Goal: Task Accomplishment & Management: Use online tool/utility

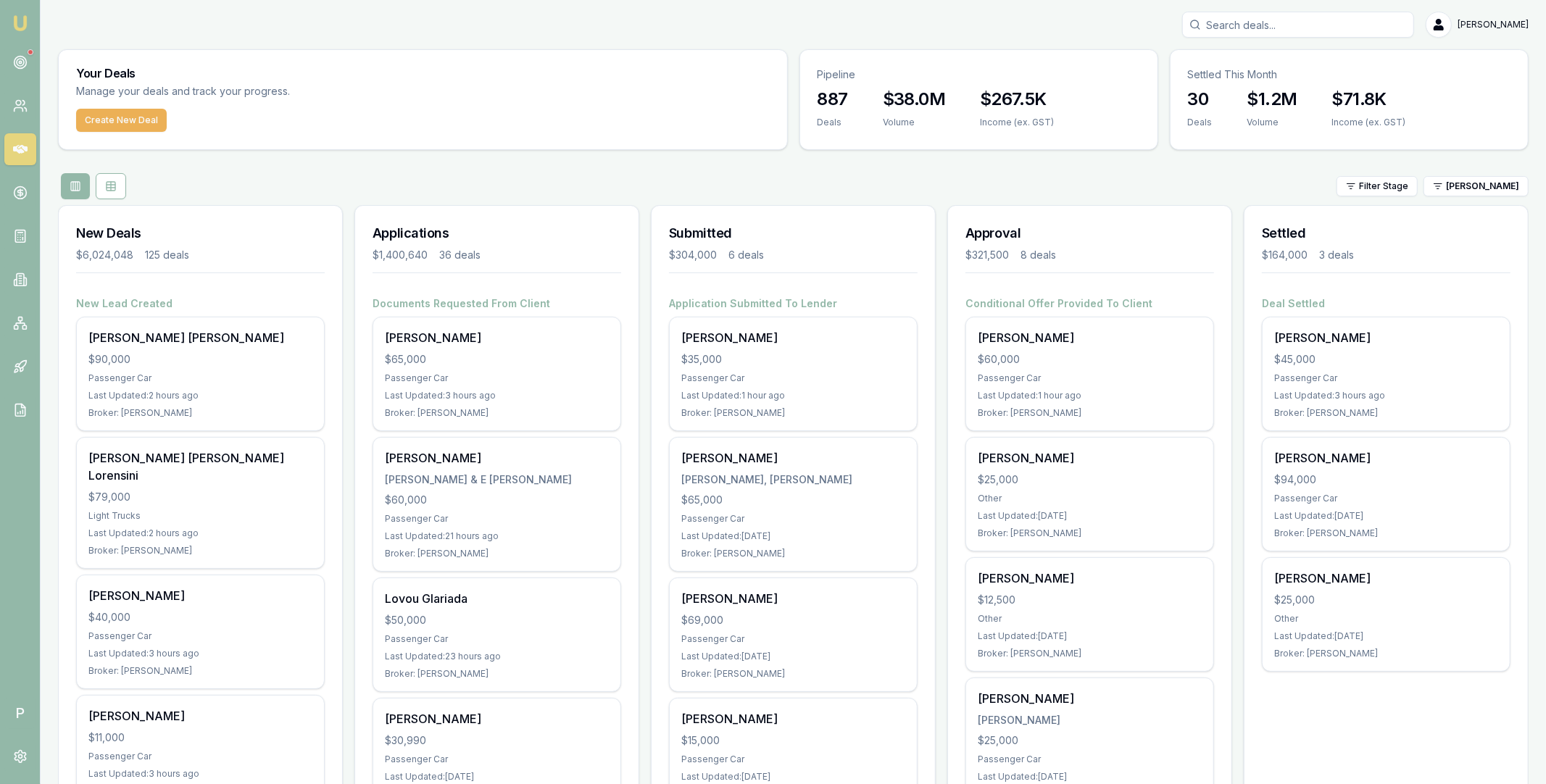
click at [29, 53] on div at bounding box center [30, 52] width 6 height 6
click at [22, 64] on circle at bounding box center [20, 62] width 7 height 7
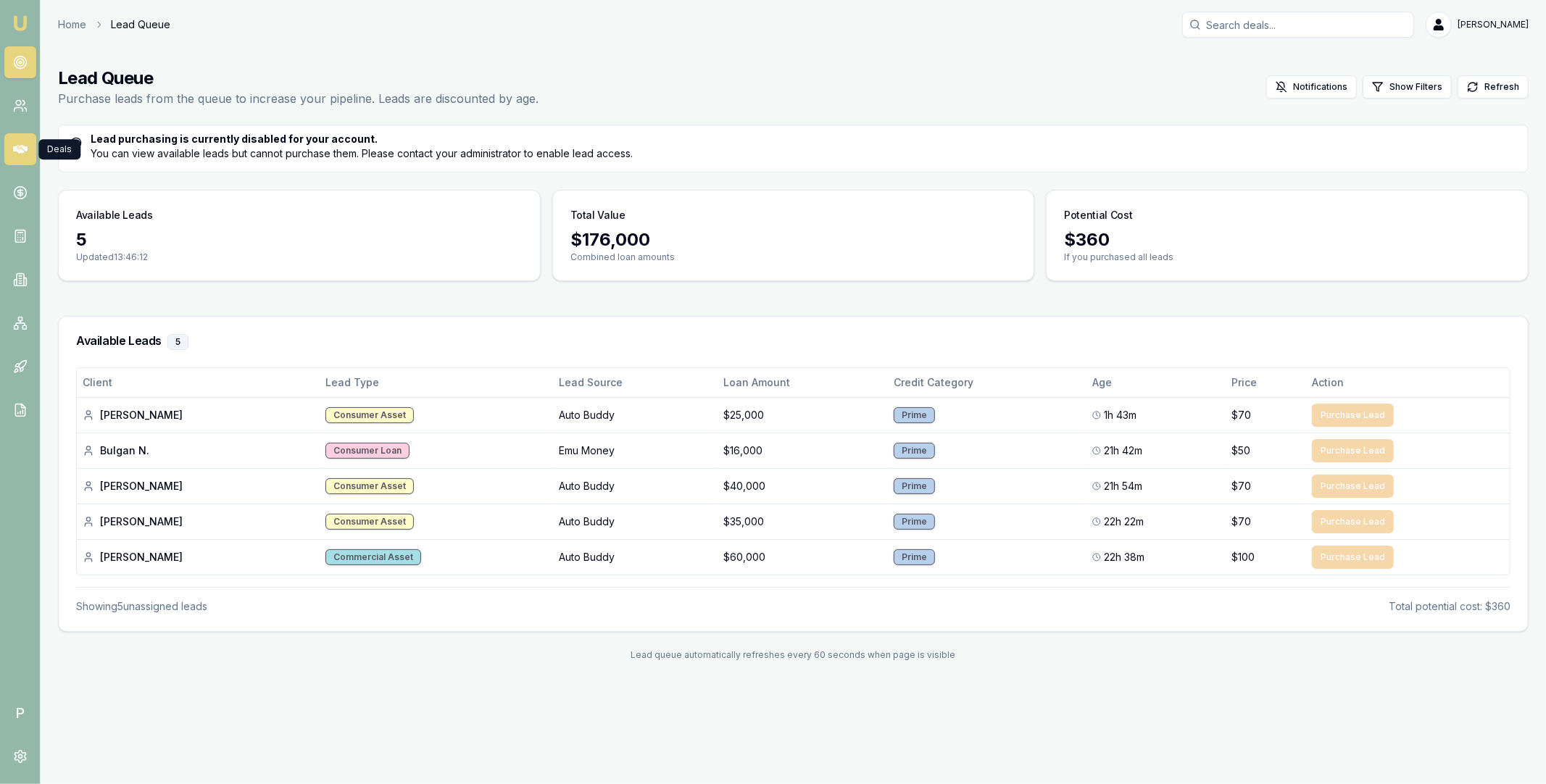
click at [24, 151] on icon at bounding box center [20, 149] width 15 height 15
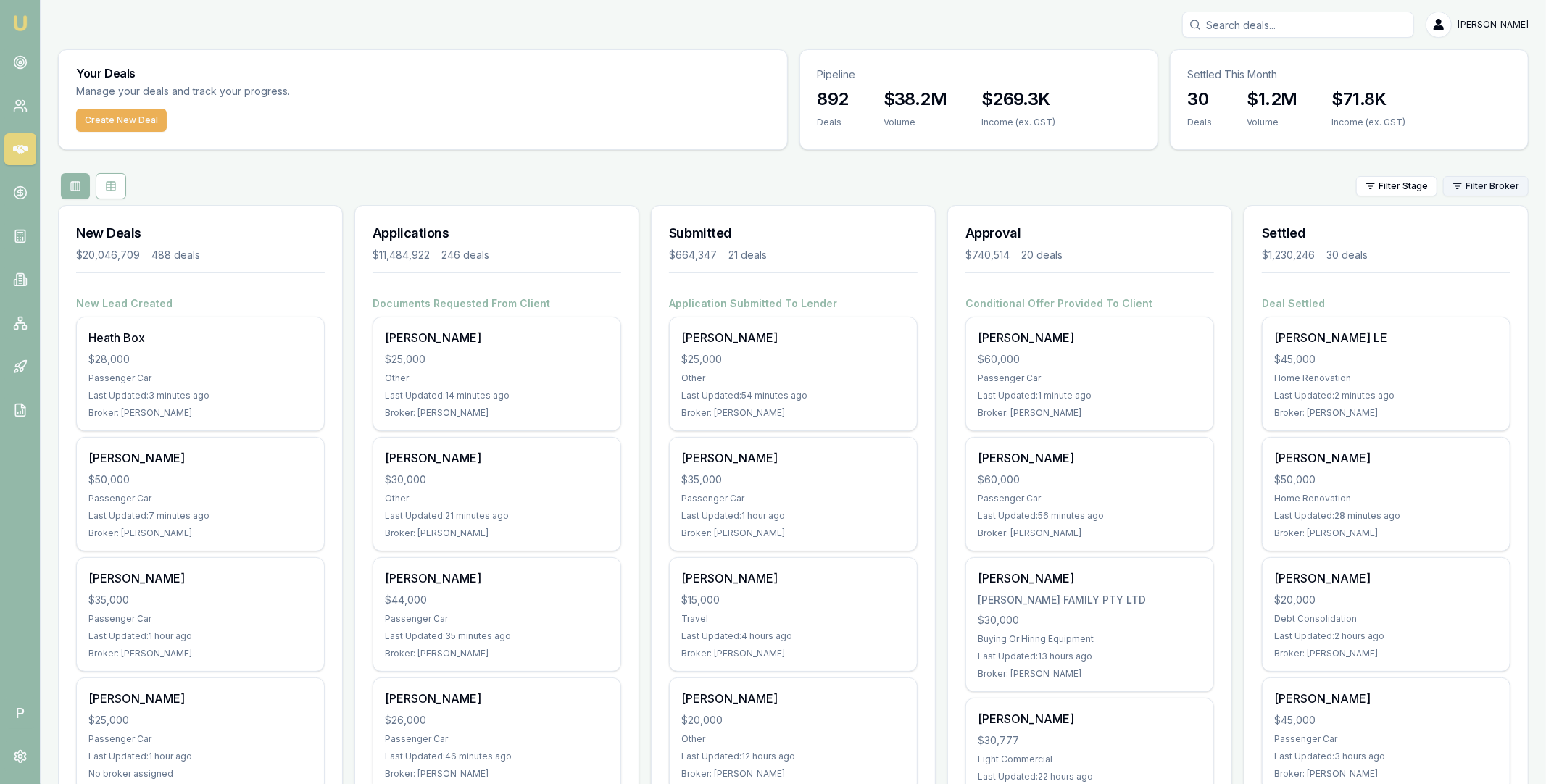
click at [1482, 188] on html "Emu Broker P Matt Leeburn Toggle Menu Your Deals Manage your deals and track yo…" at bounding box center [773, 392] width 1546 height 784
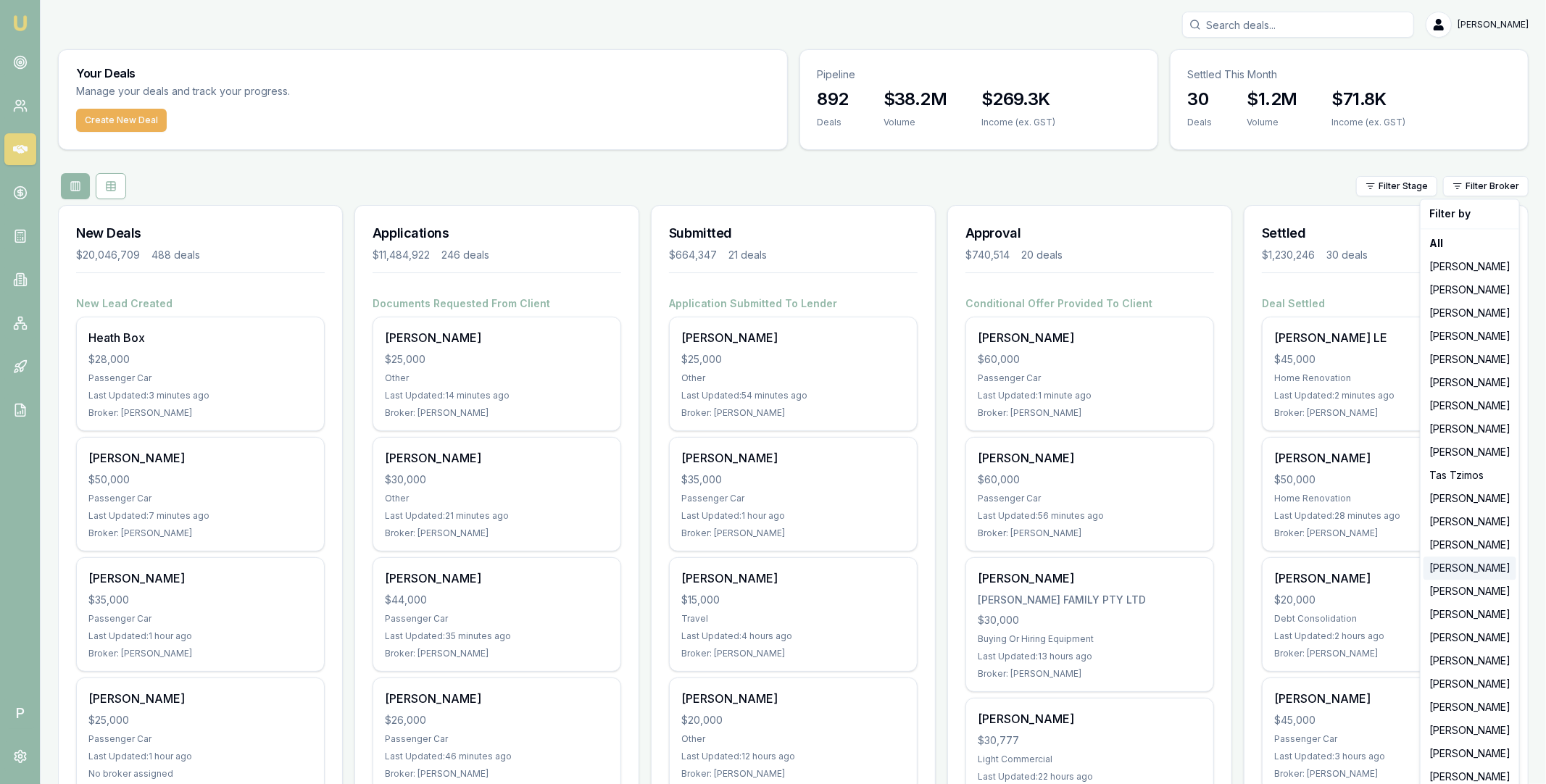
click at [1456, 568] on div "[PERSON_NAME]" at bounding box center [1470, 568] width 93 height 23
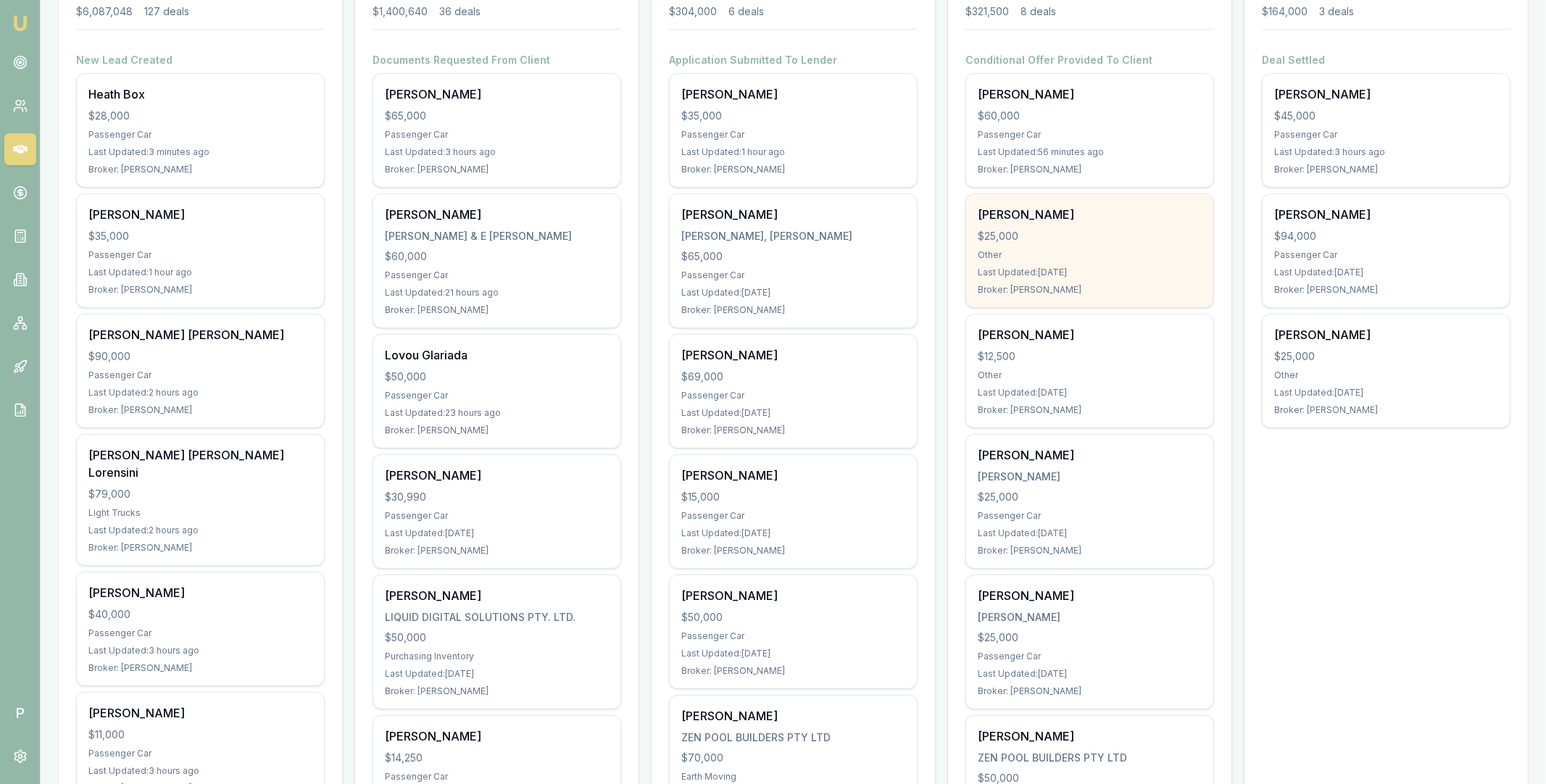
scroll to position [205, 0]
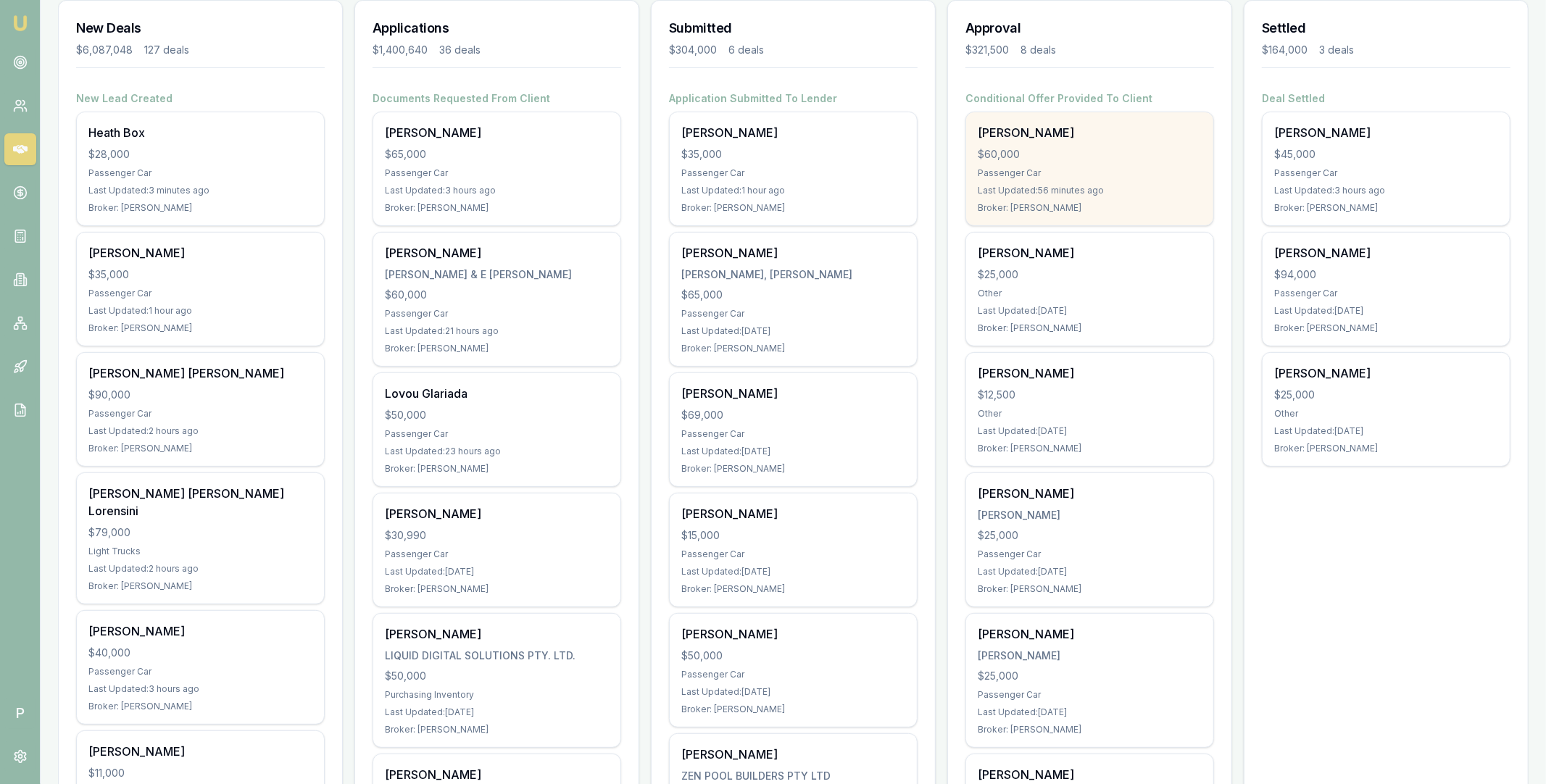
click at [1118, 166] on div "Simeona Moelasi $60,000 Passenger Car Last Updated: 56 minutes ago Broker: Erin…" at bounding box center [1090, 169] width 247 height 113
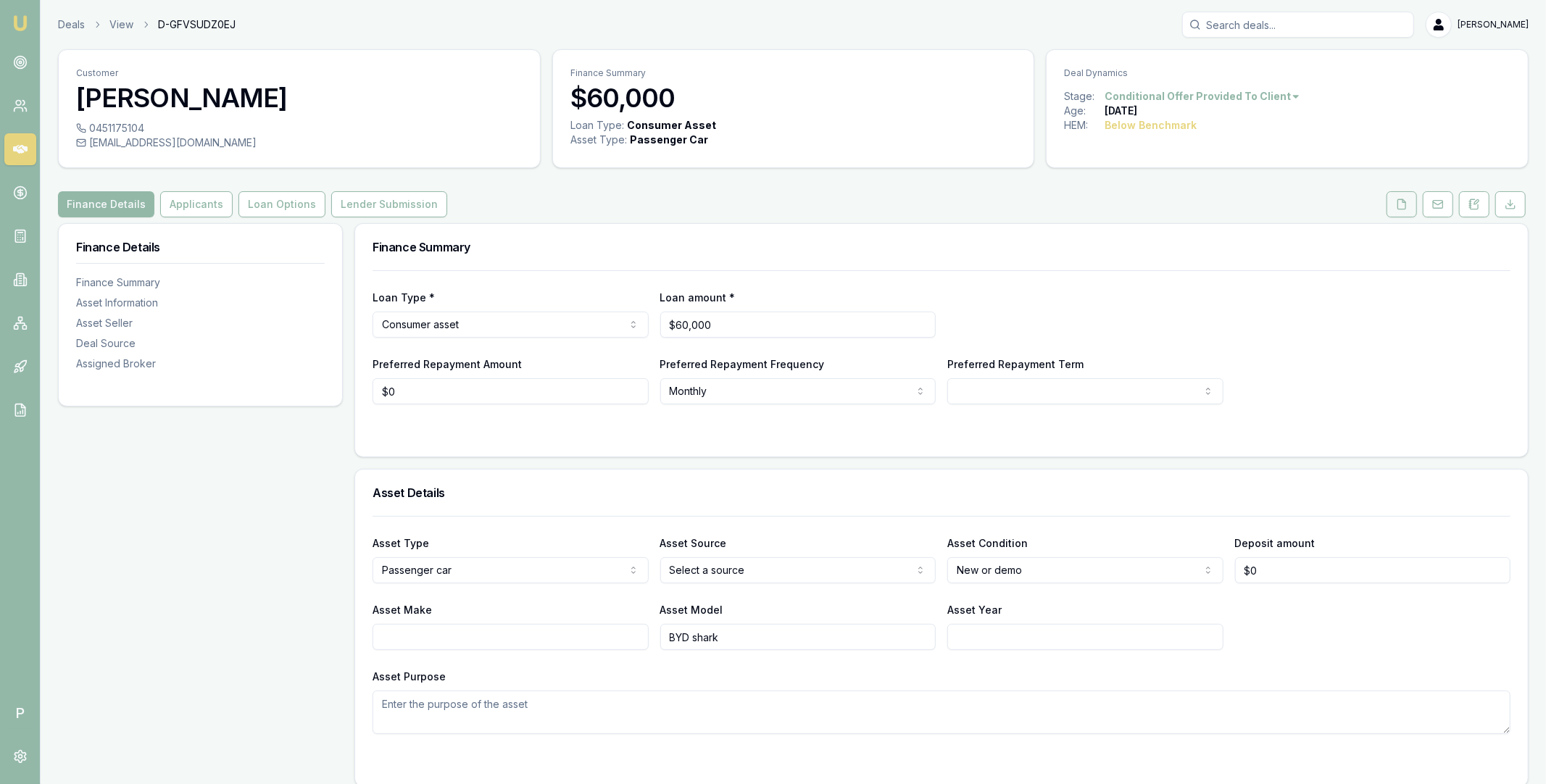
click at [1402, 206] on icon at bounding box center [1403, 204] width 12 height 12
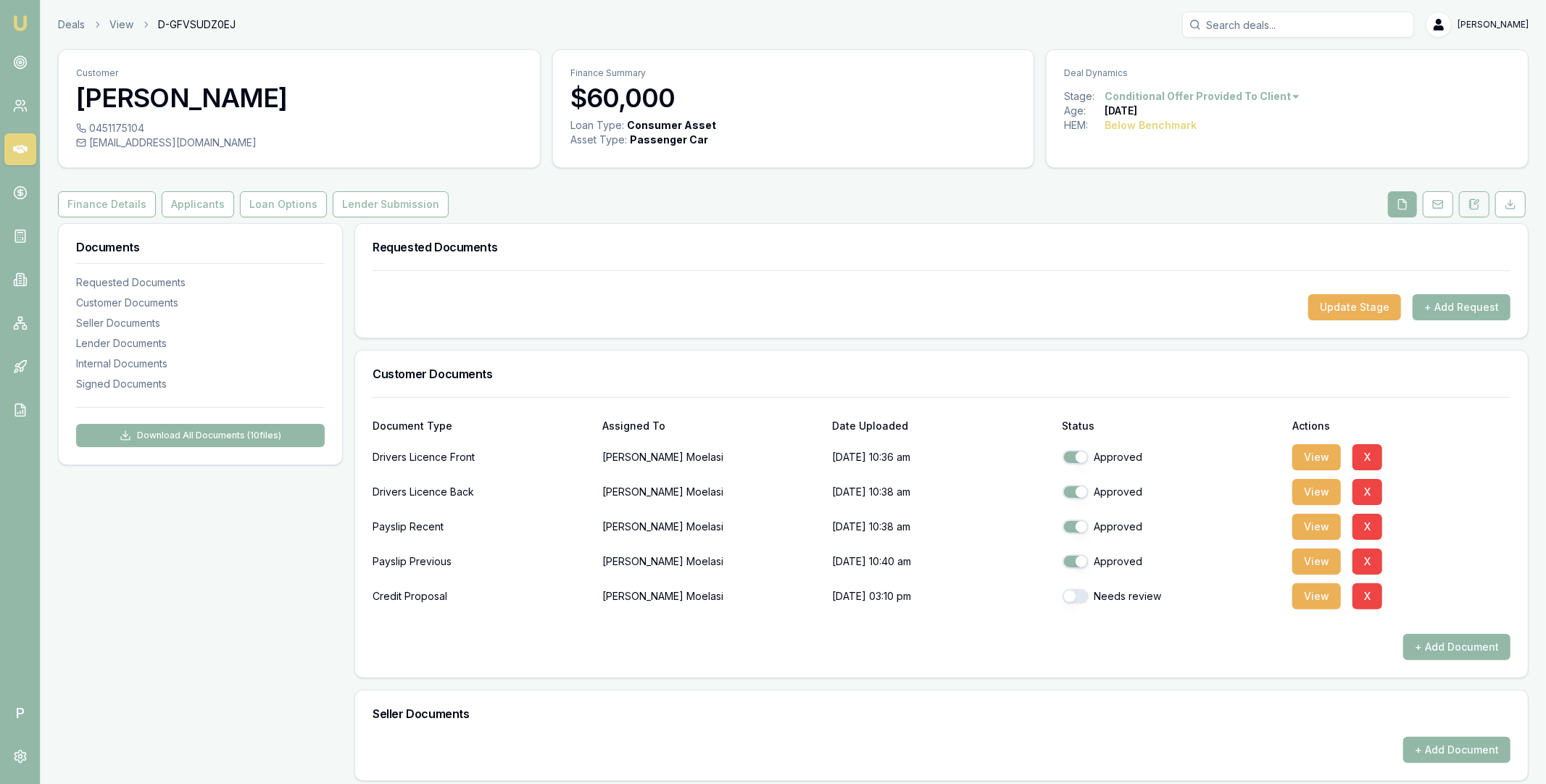
click at [1475, 207] on icon at bounding box center [1475, 204] width 12 height 12
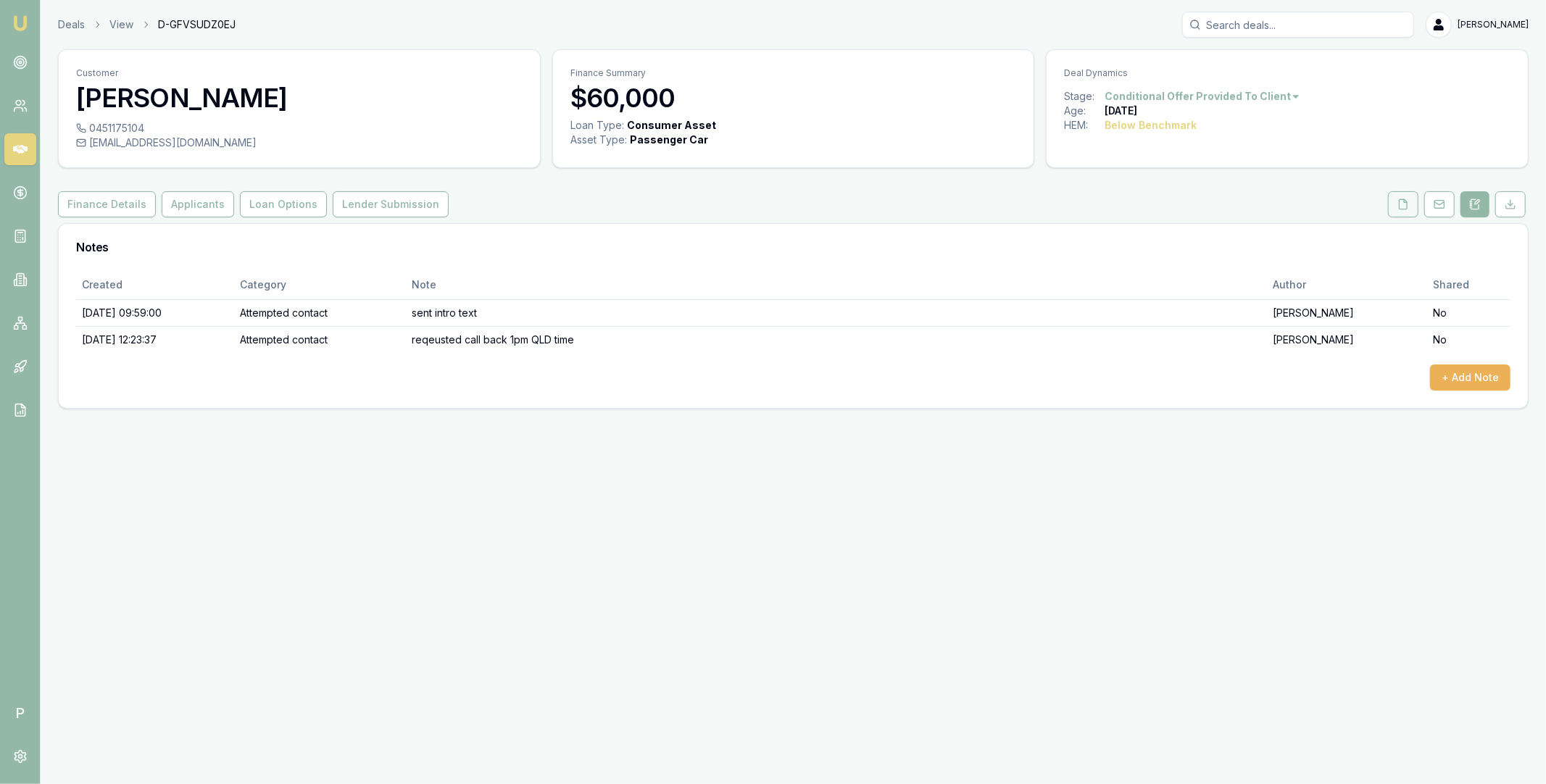
click at [1409, 196] on button at bounding box center [1403, 204] width 30 height 26
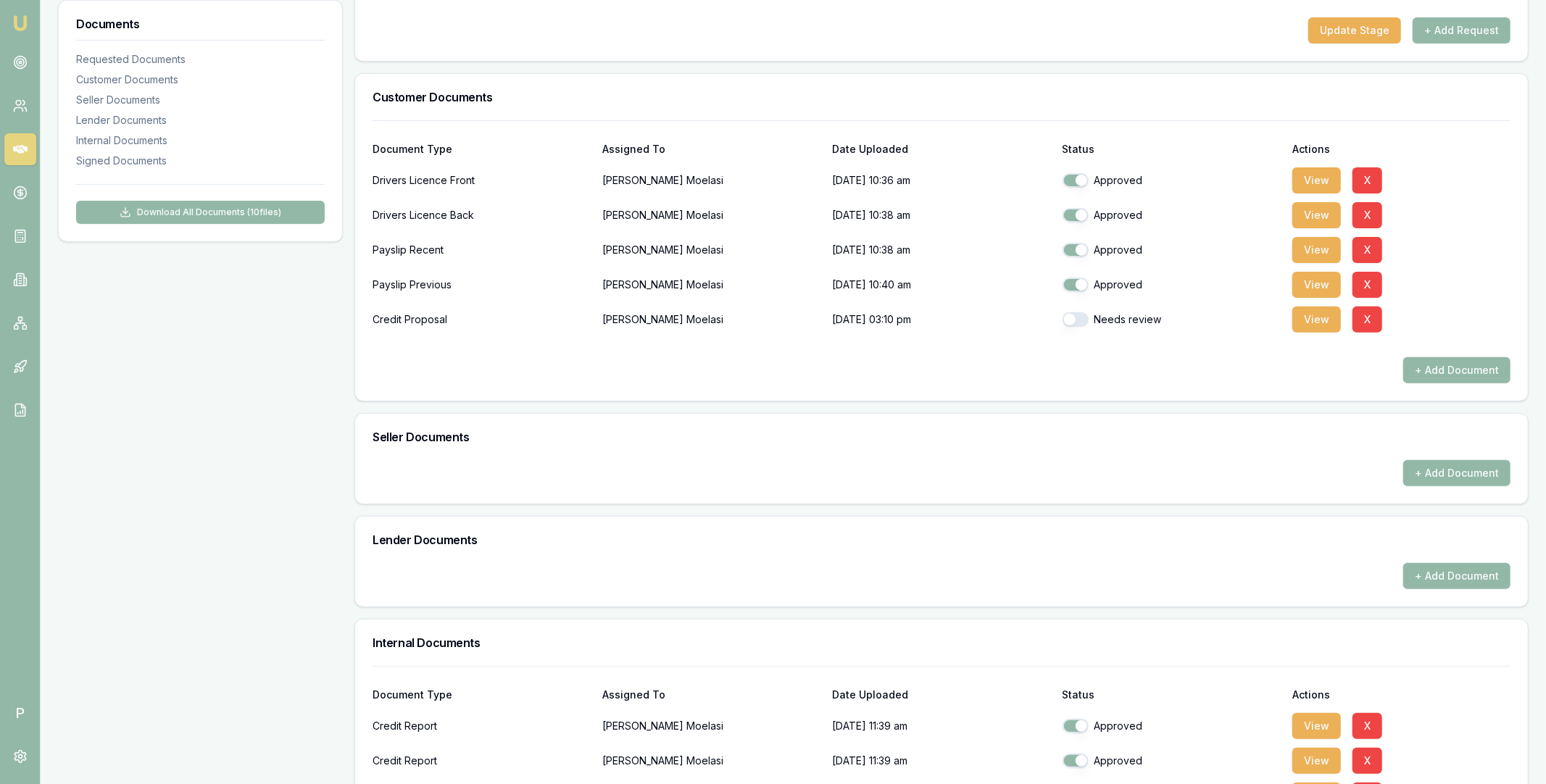
scroll to position [216, 0]
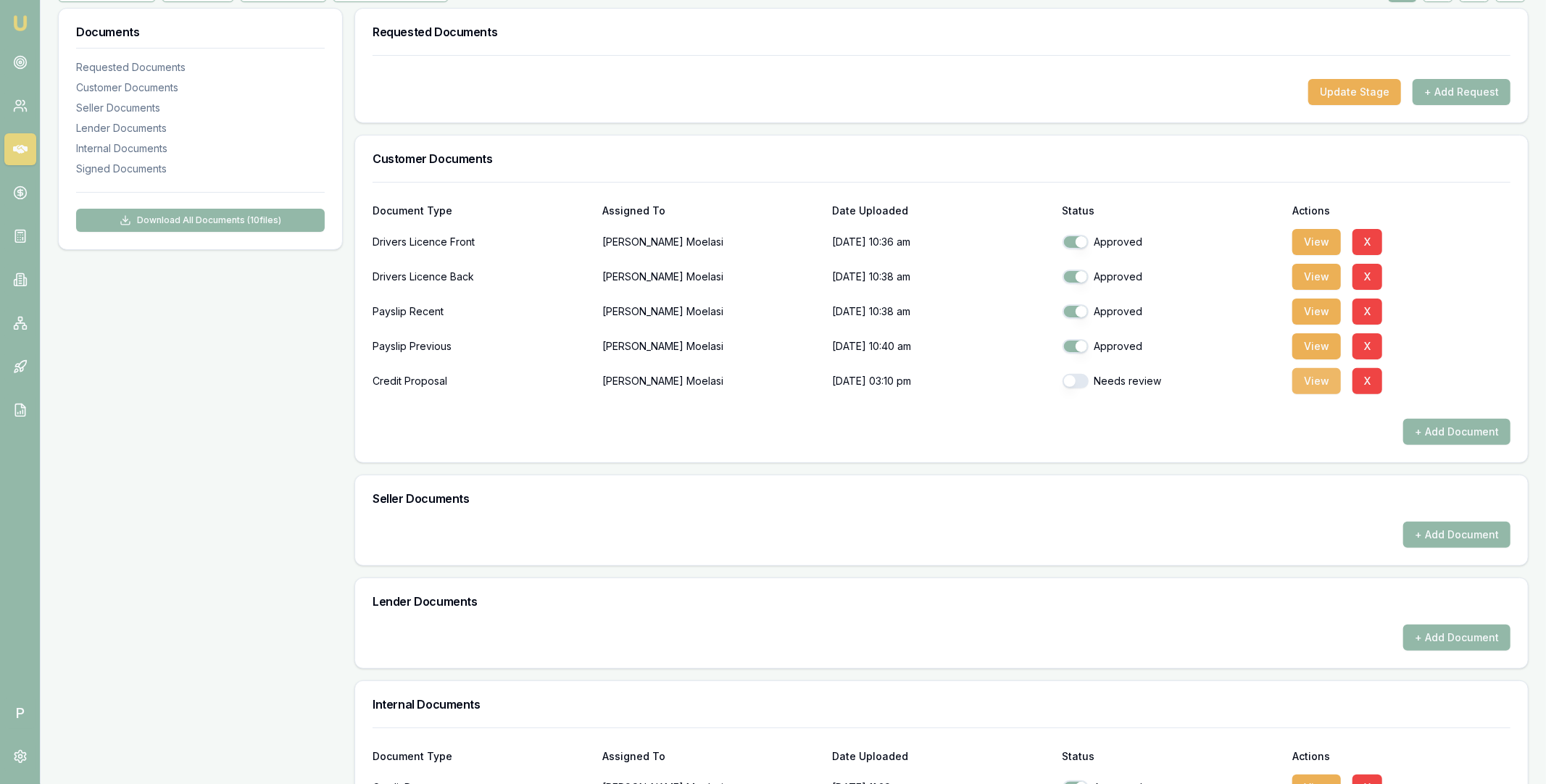
click at [1306, 380] on button "View" at bounding box center [1317, 381] width 49 height 26
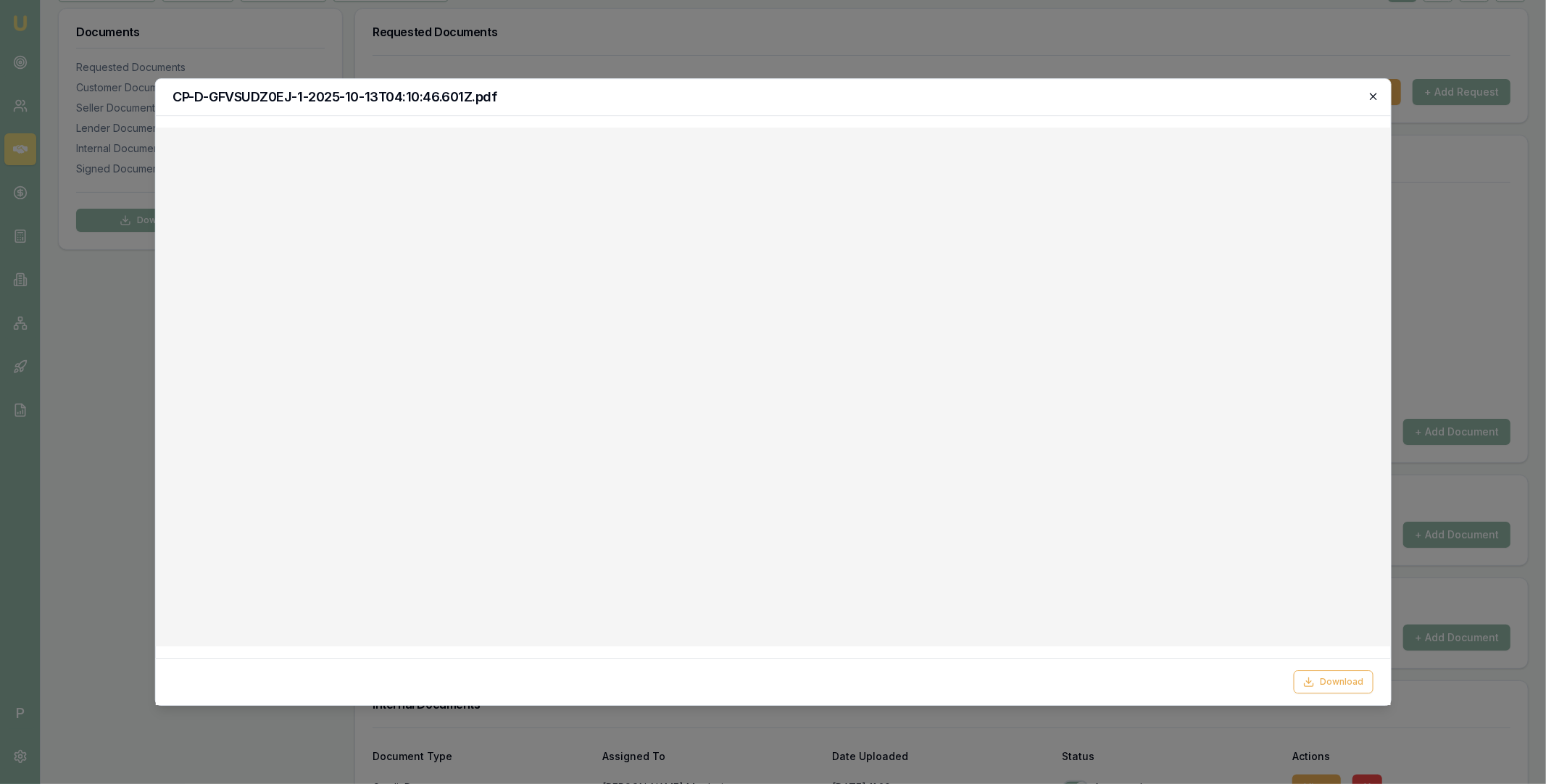
click at [1373, 98] on icon "button" at bounding box center [1374, 97] width 12 height 12
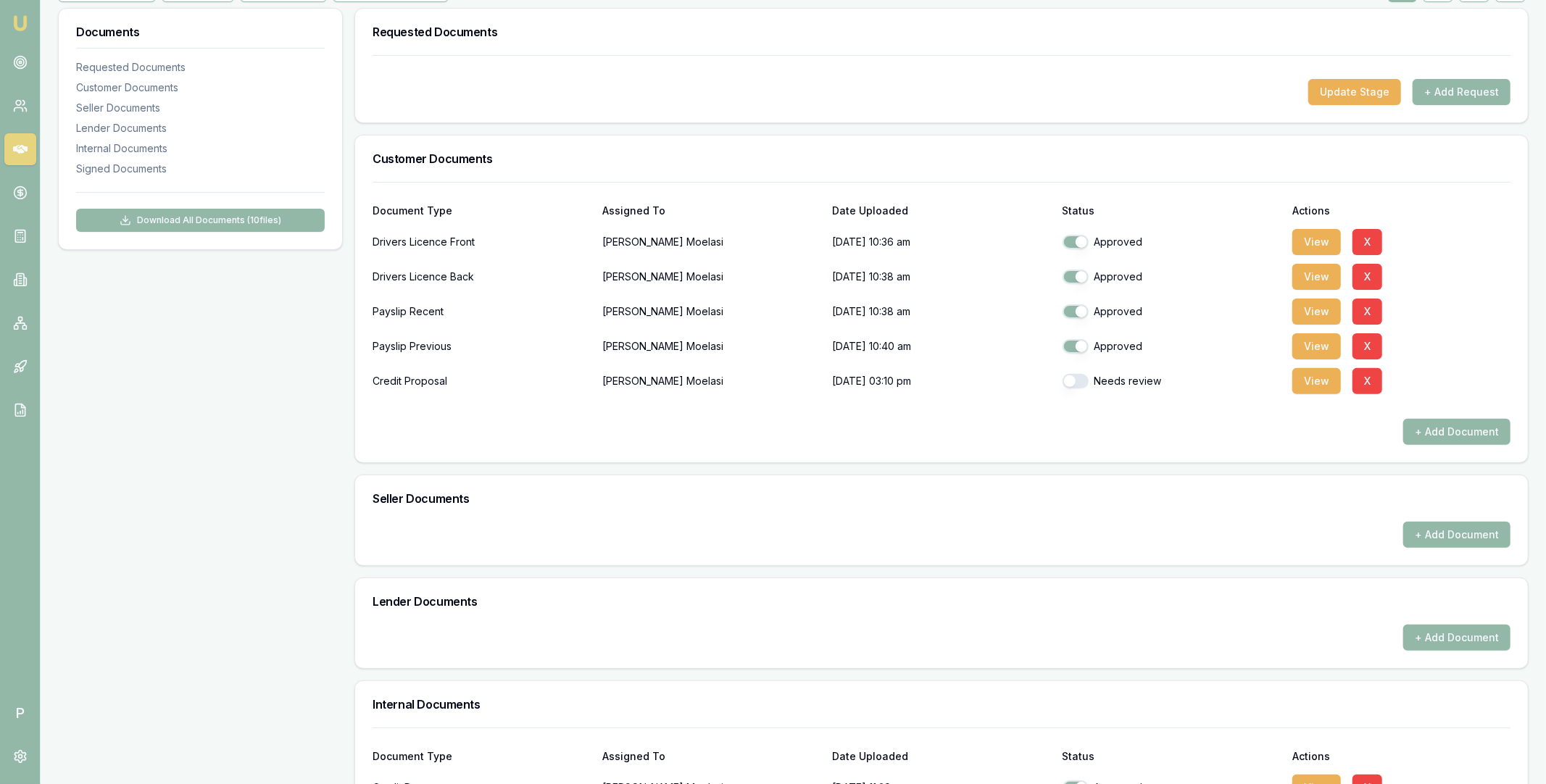
scroll to position [0, 0]
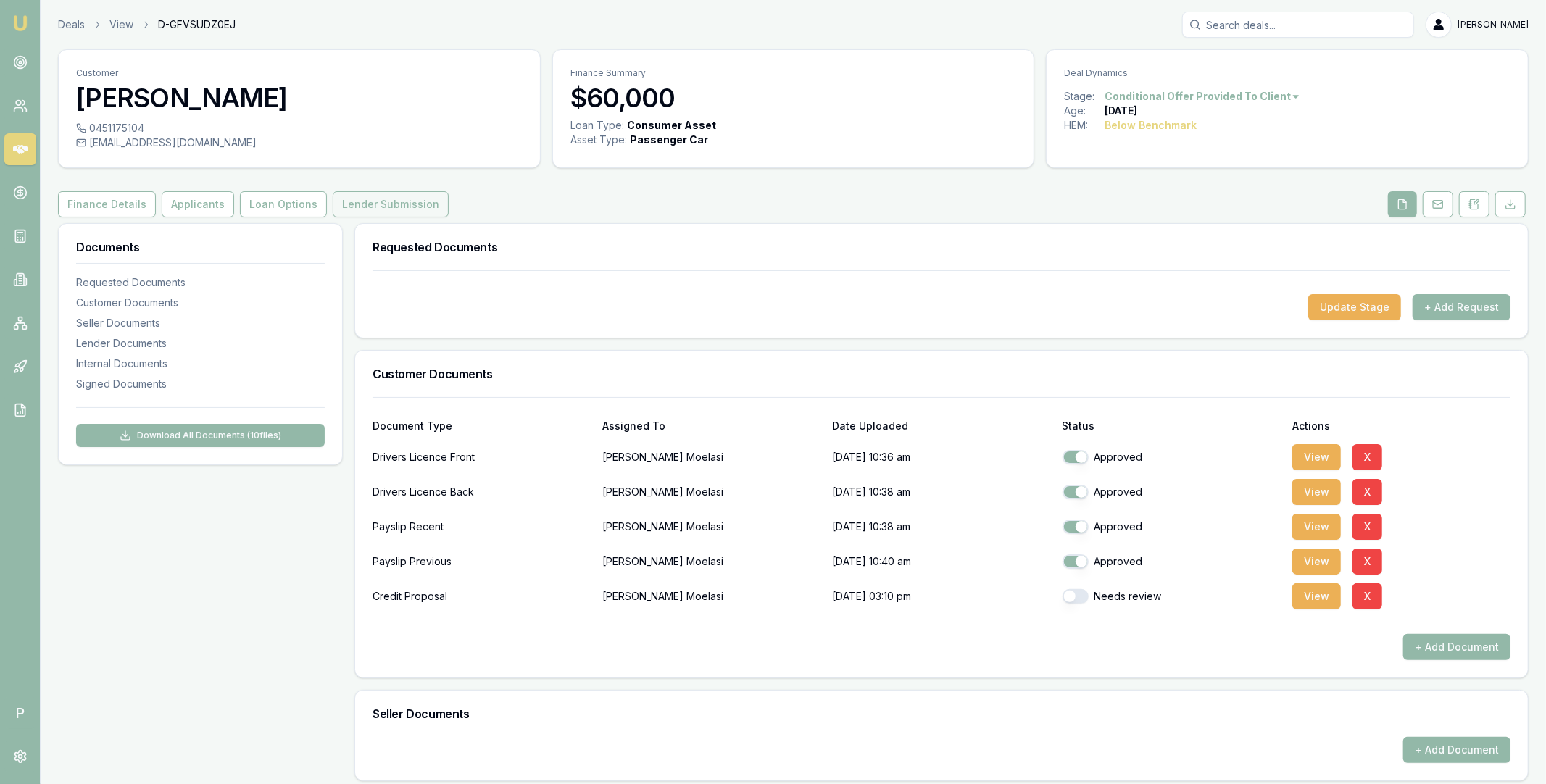
click at [349, 205] on button "Lender Submission" at bounding box center [390, 204] width 116 height 26
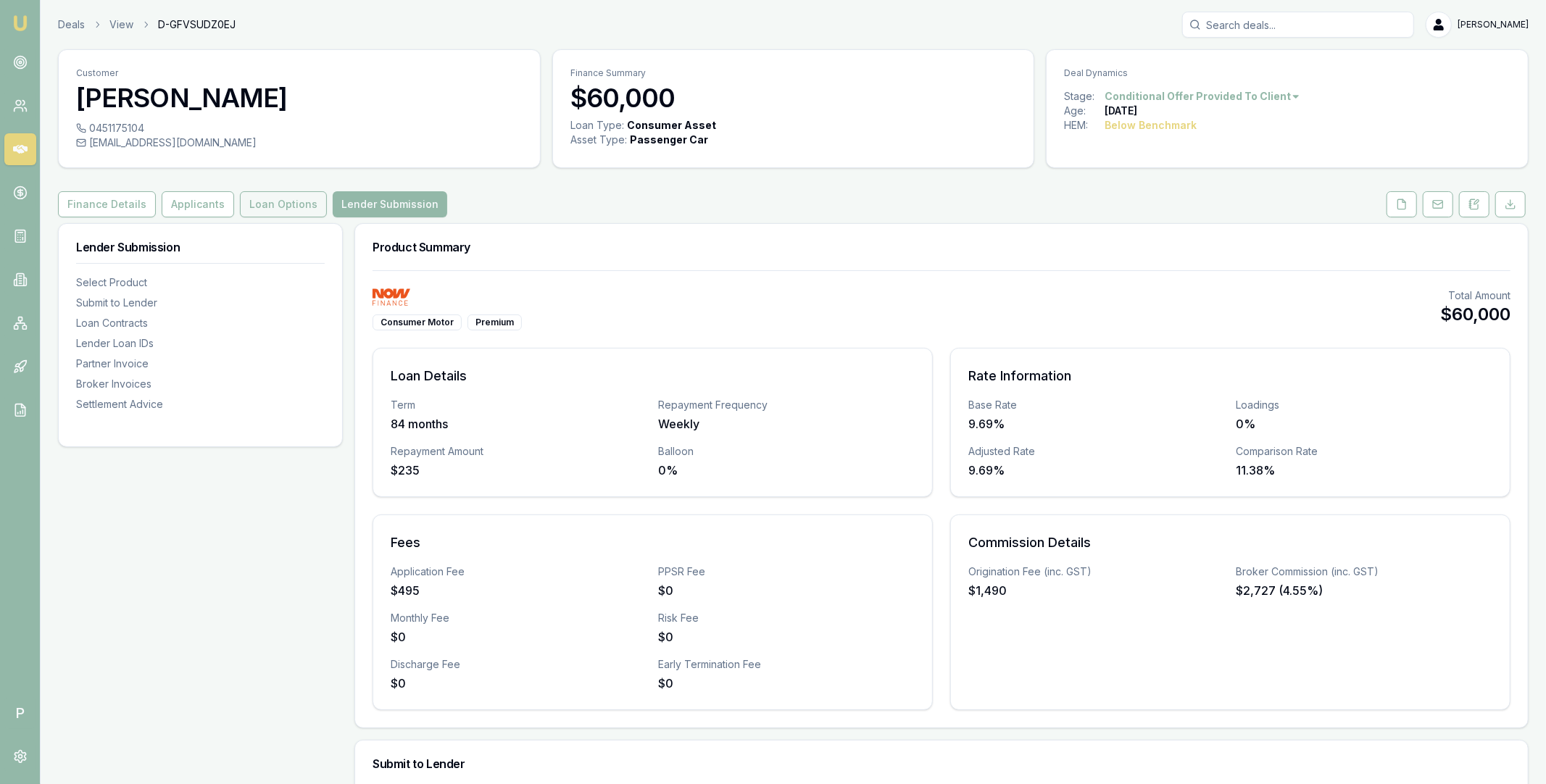
click at [283, 202] on button "Loan Options" at bounding box center [283, 204] width 87 height 26
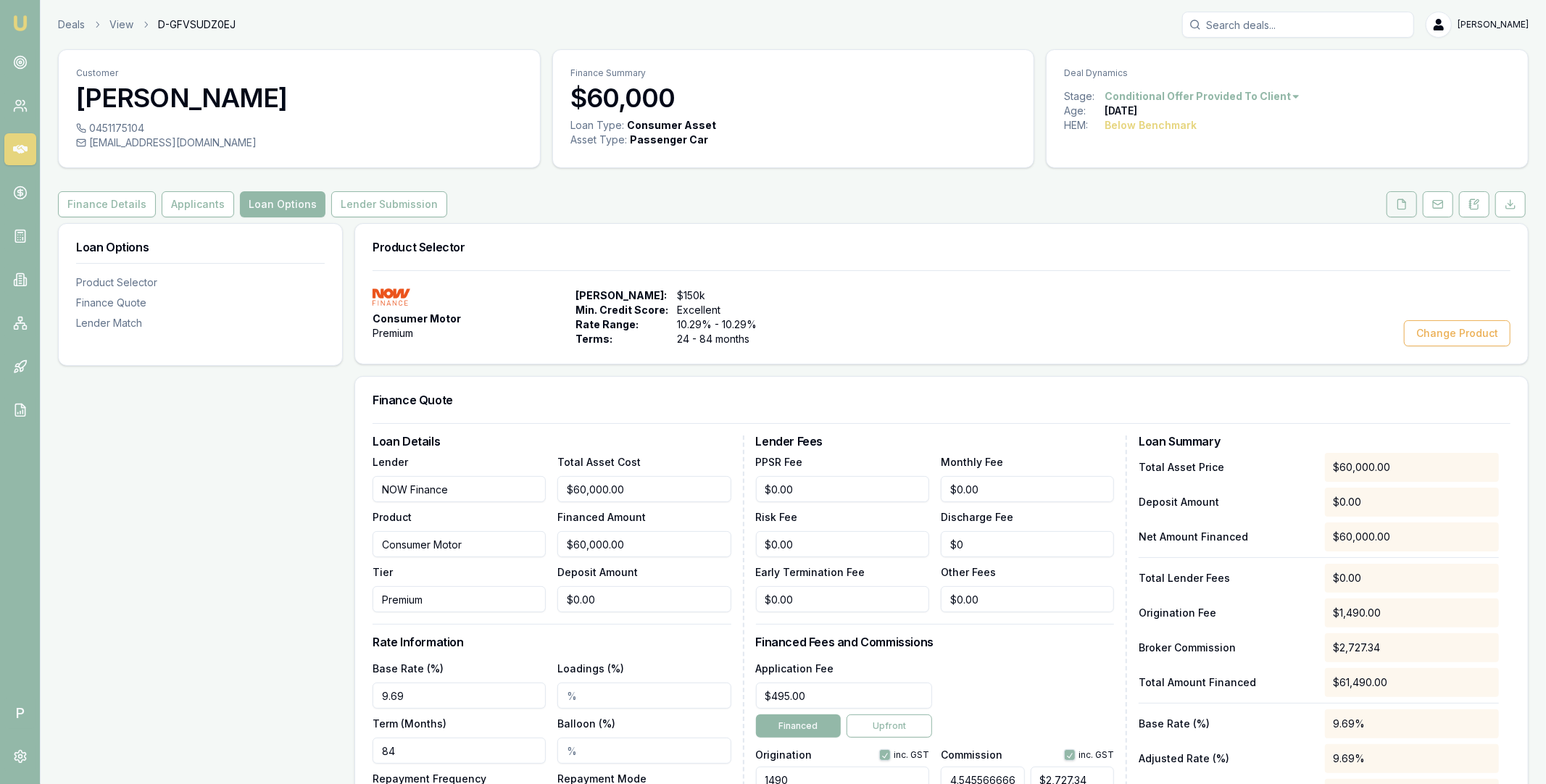
click at [1403, 200] on icon at bounding box center [1402, 204] width 8 height 9
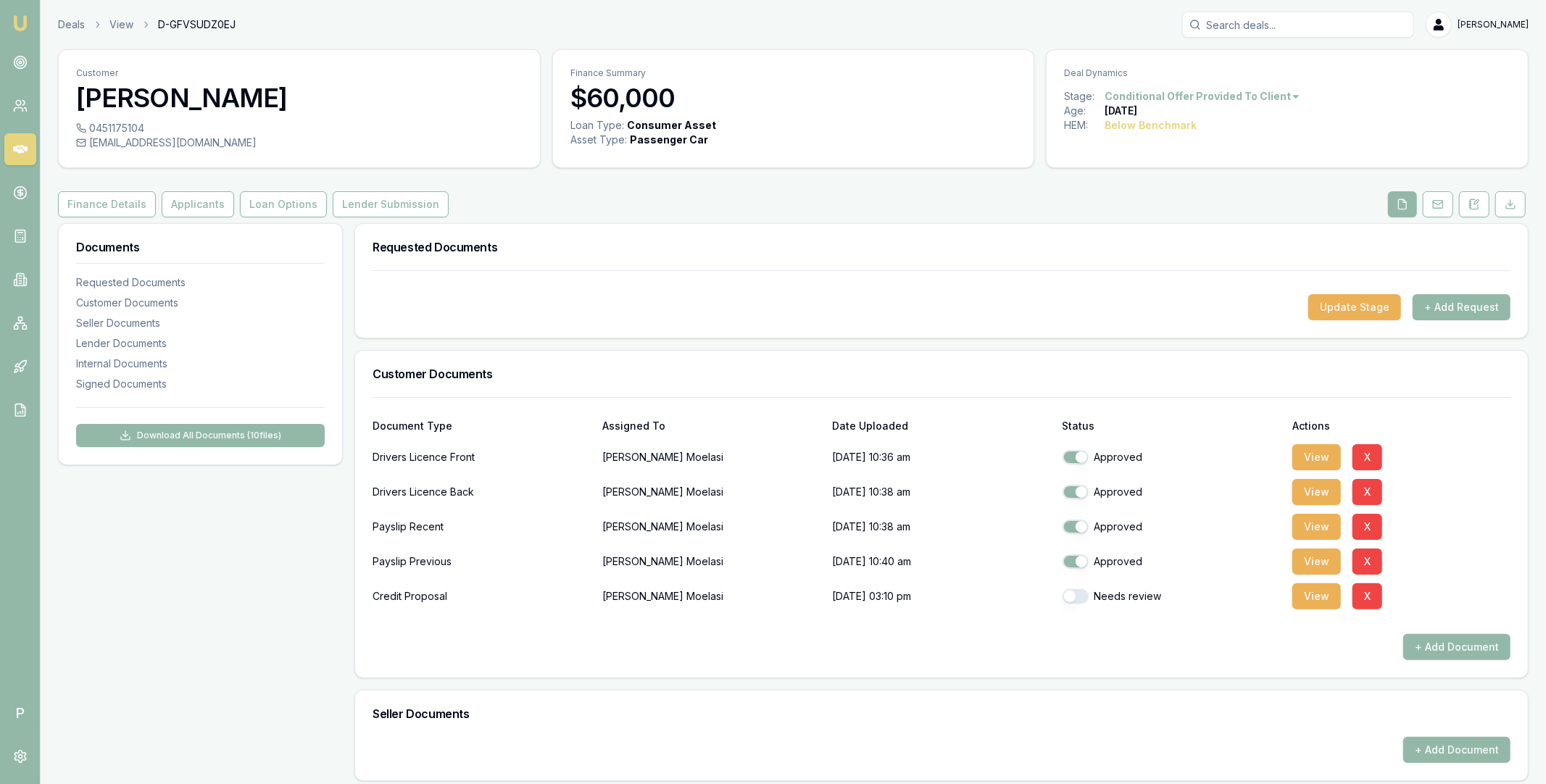
scroll to position [49, 0]
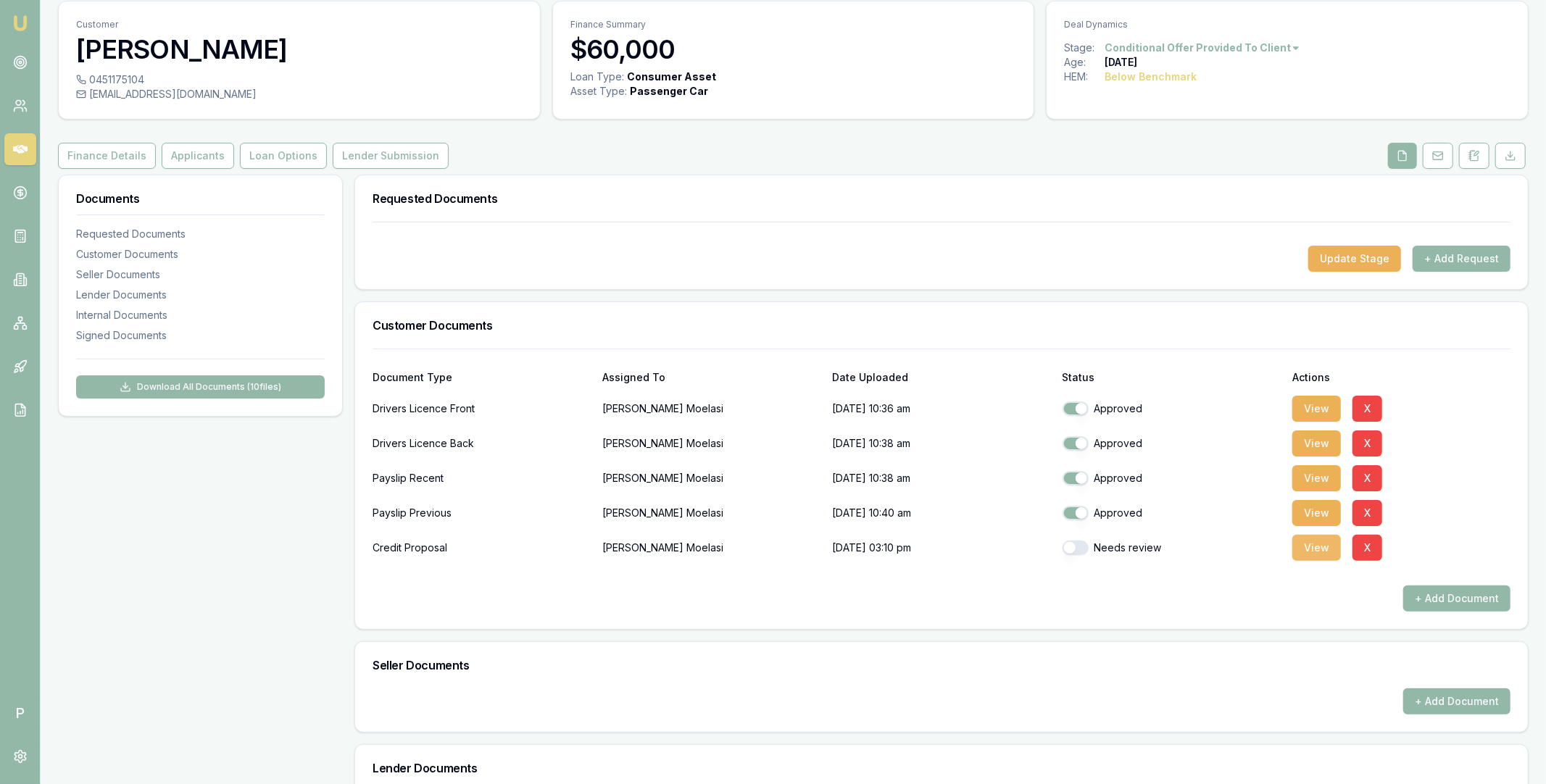
click at [1314, 544] on button "View" at bounding box center [1317, 548] width 49 height 26
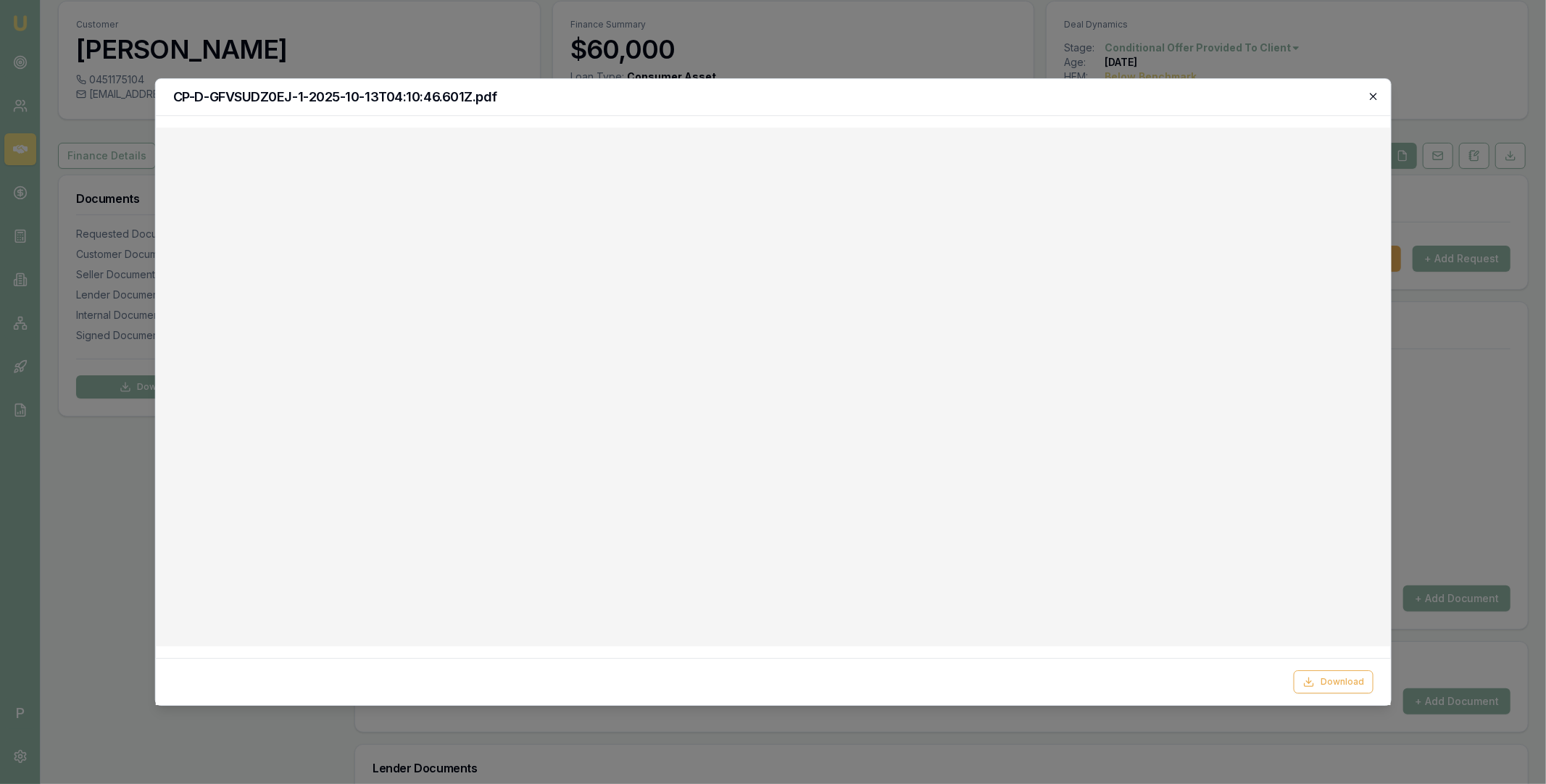
click at [1373, 95] on icon "button" at bounding box center [1374, 97] width 12 height 12
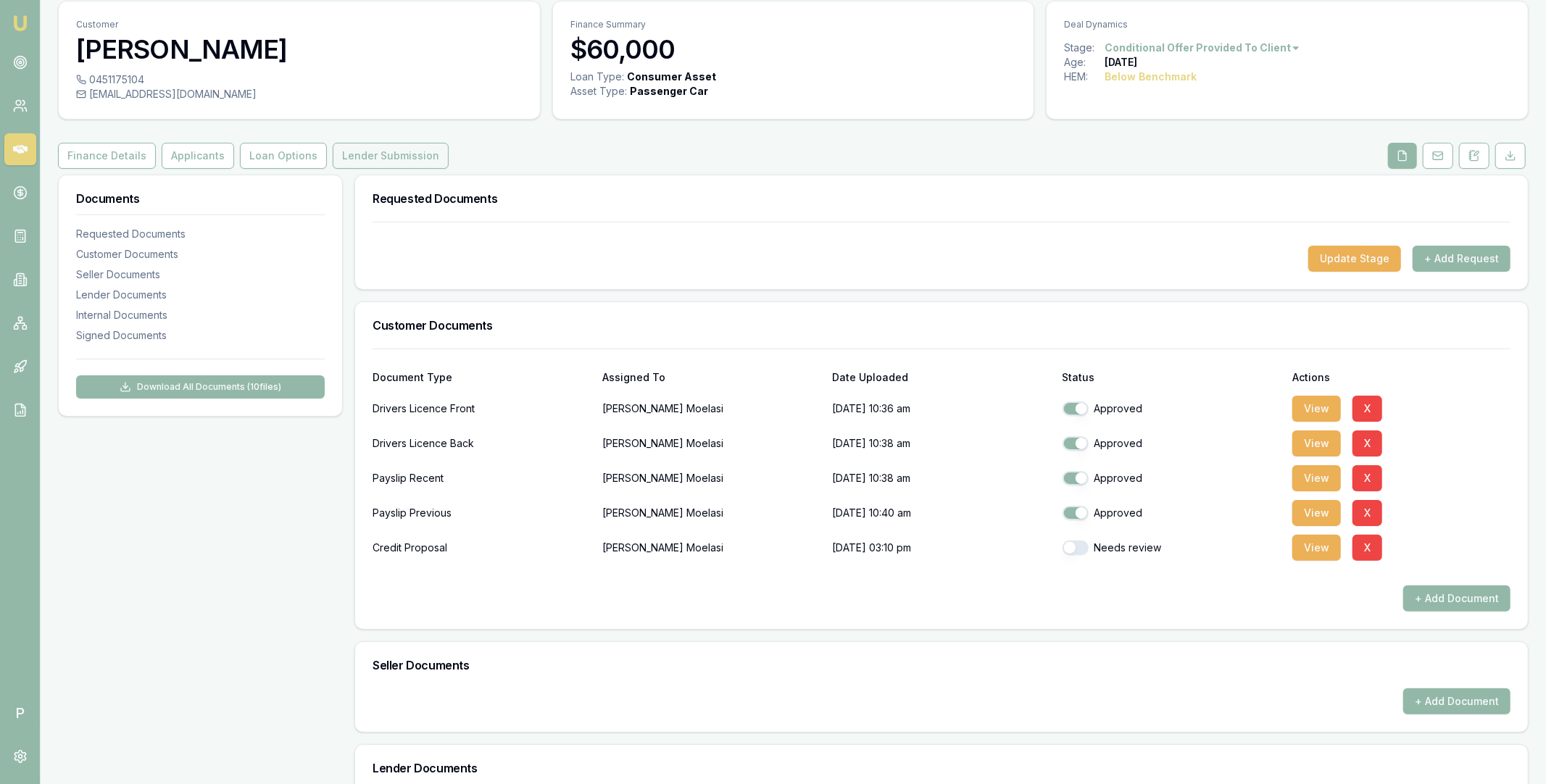
click at [393, 155] on button "Lender Submission" at bounding box center [390, 155] width 116 height 26
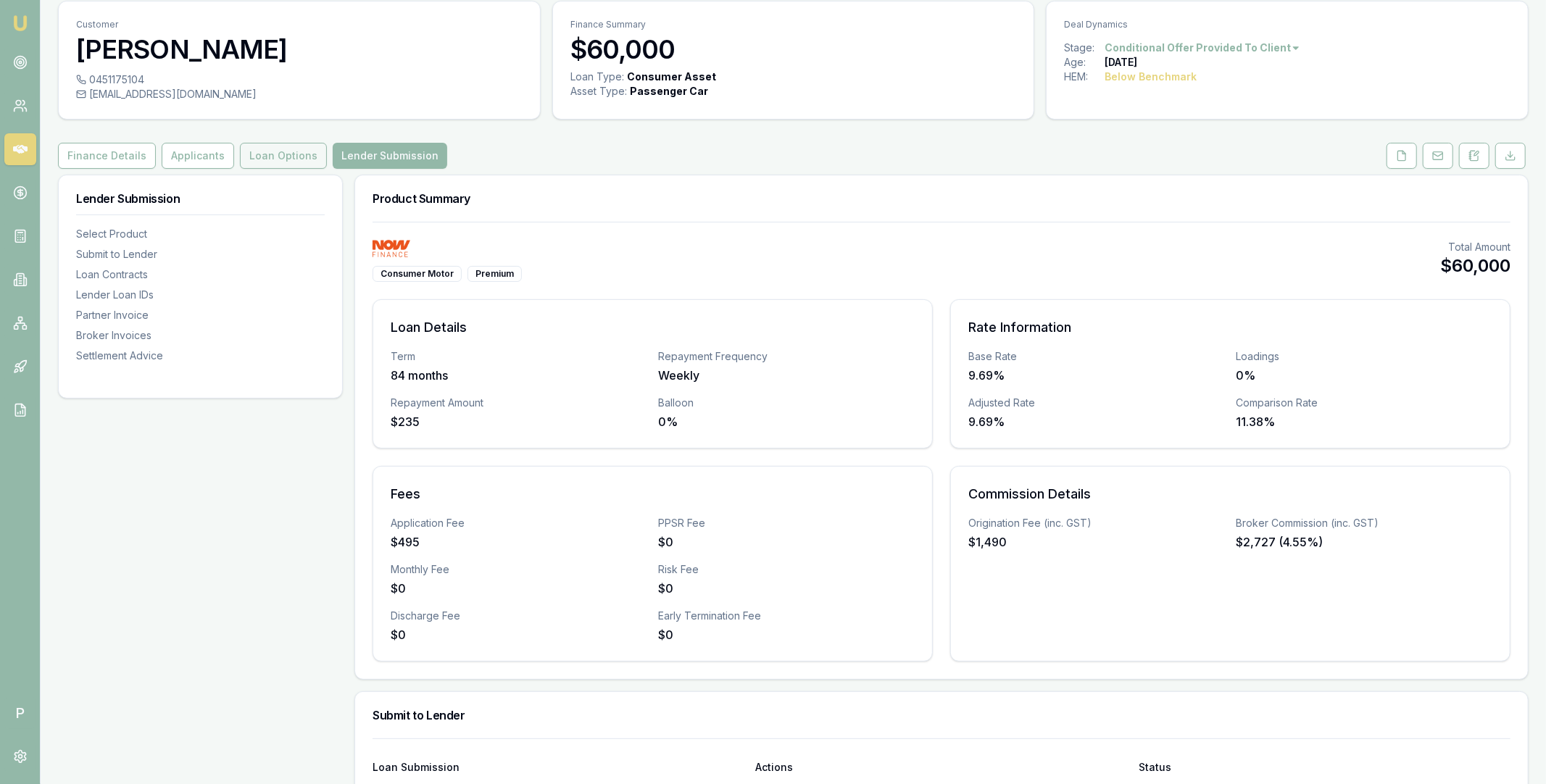
click at [282, 155] on button "Loan Options" at bounding box center [283, 155] width 87 height 26
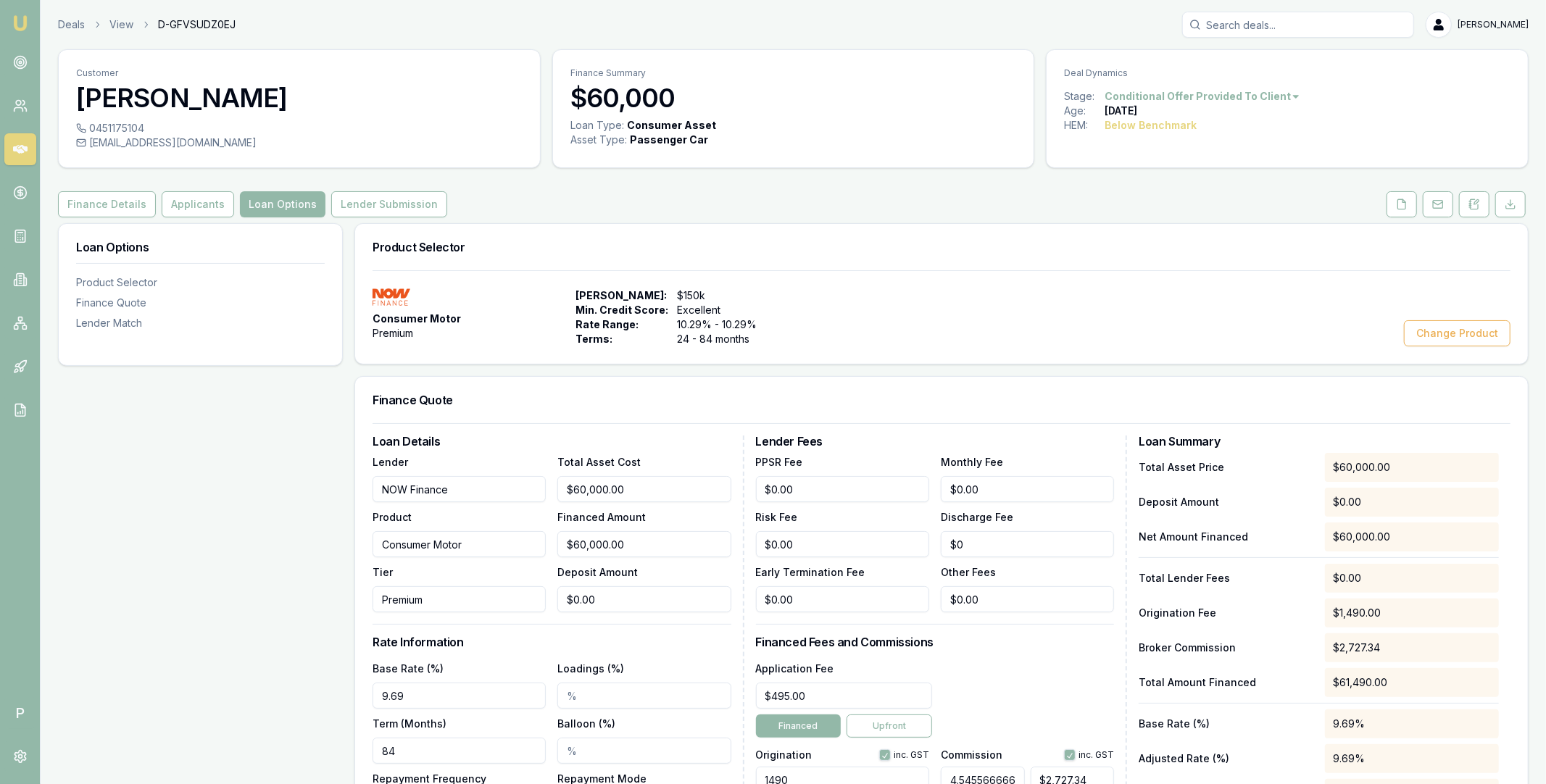
click at [25, 149] on icon at bounding box center [20, 149] width 15 height 9
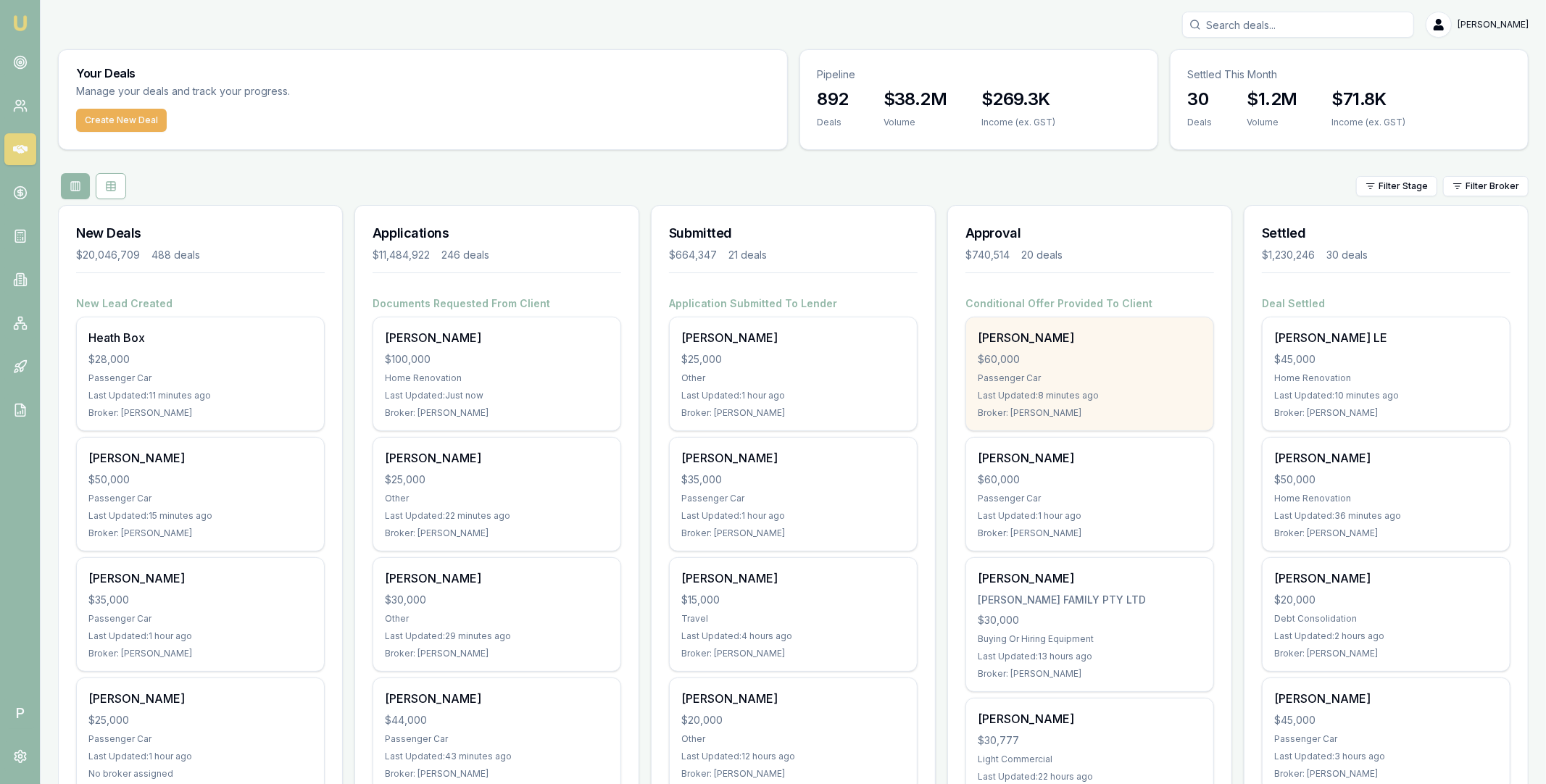
click at [1119, 353] on div "$60,000" at bounding box center [1090, 359] width 224 height 15
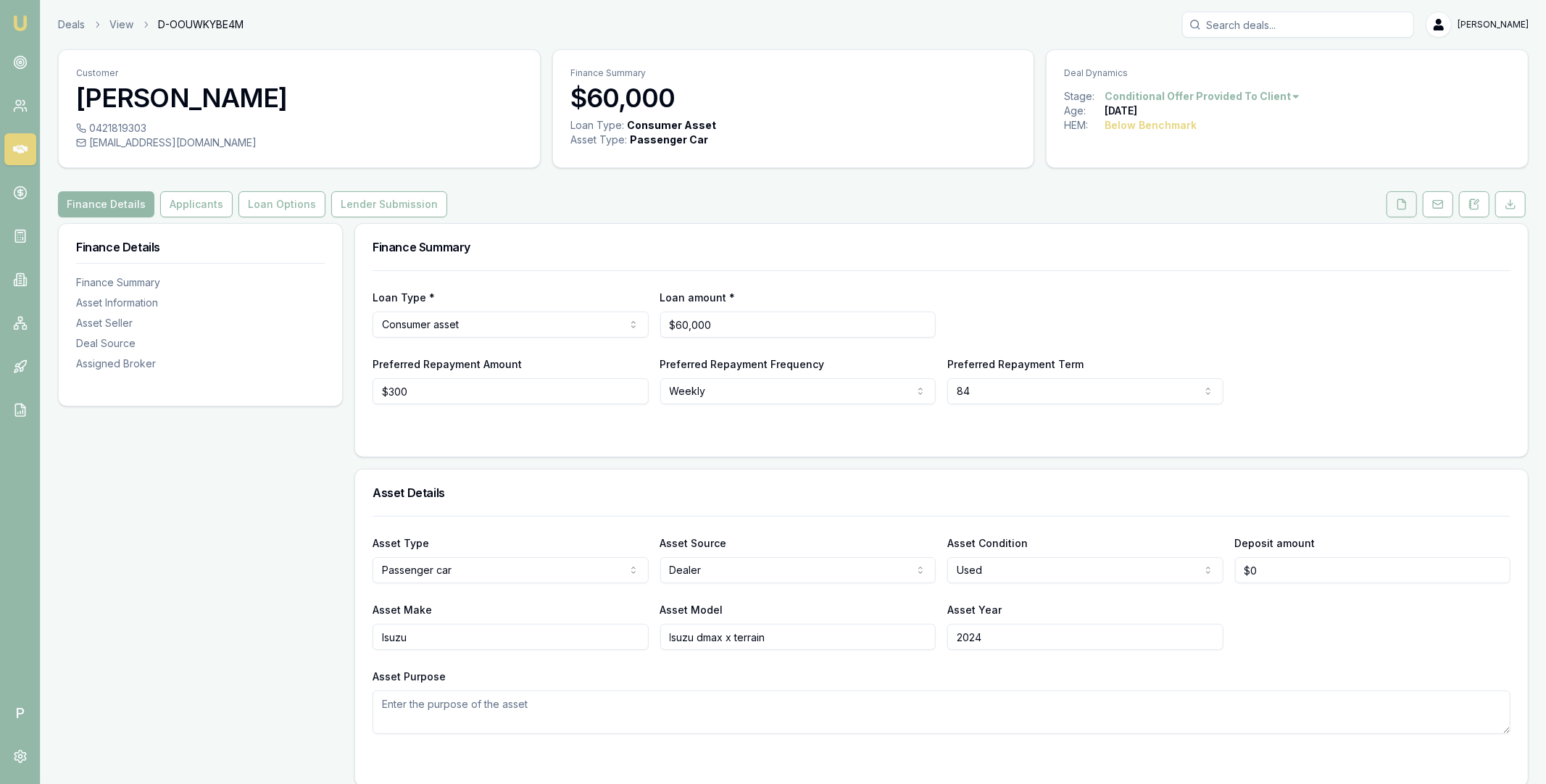
click at [1400, 204] on icon at bounding box center [1403, 204] width 12 height 12
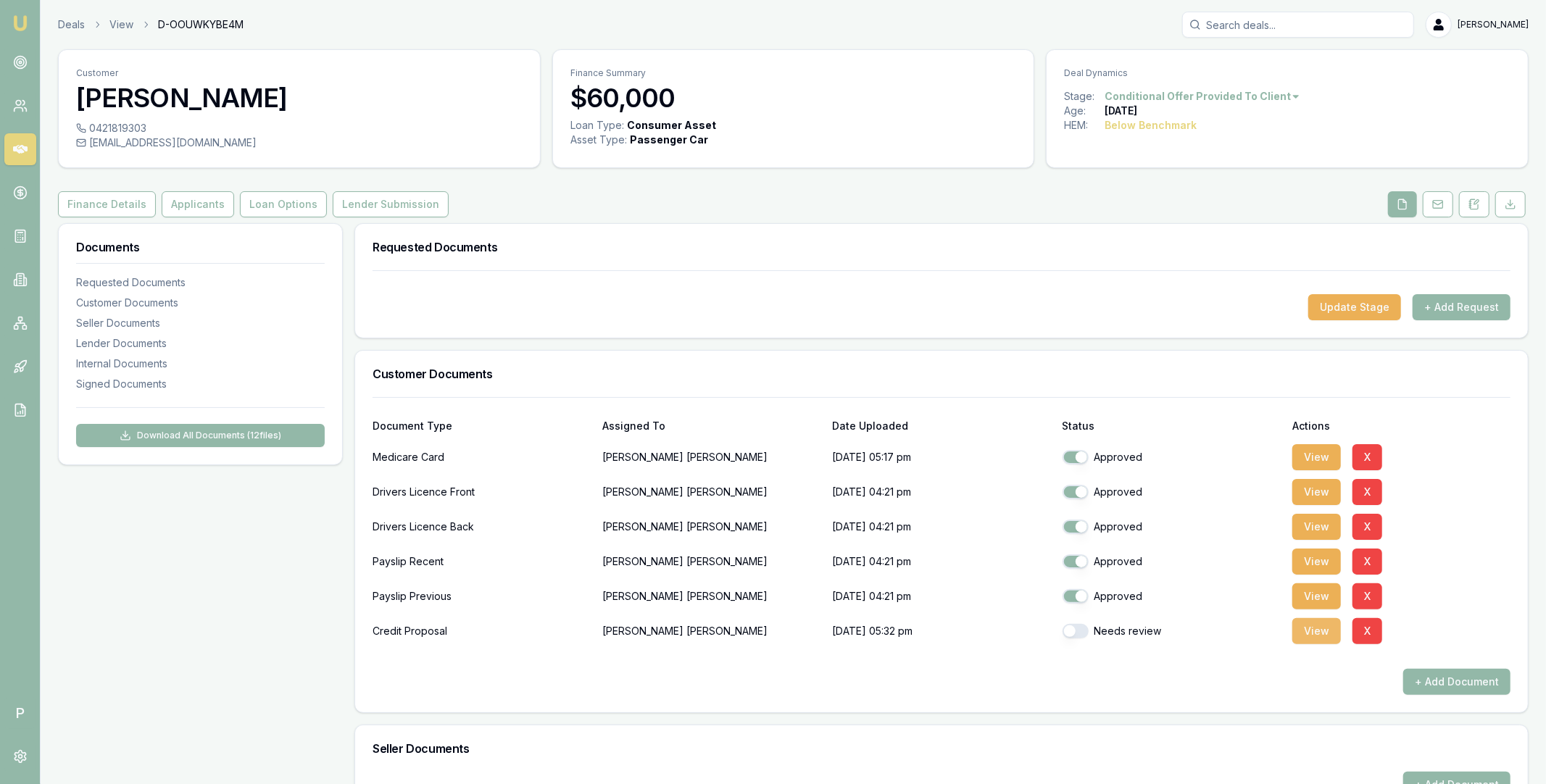
click at [1307, 629] on button "View" at bounding box center [1317, 631] width 49 height 26
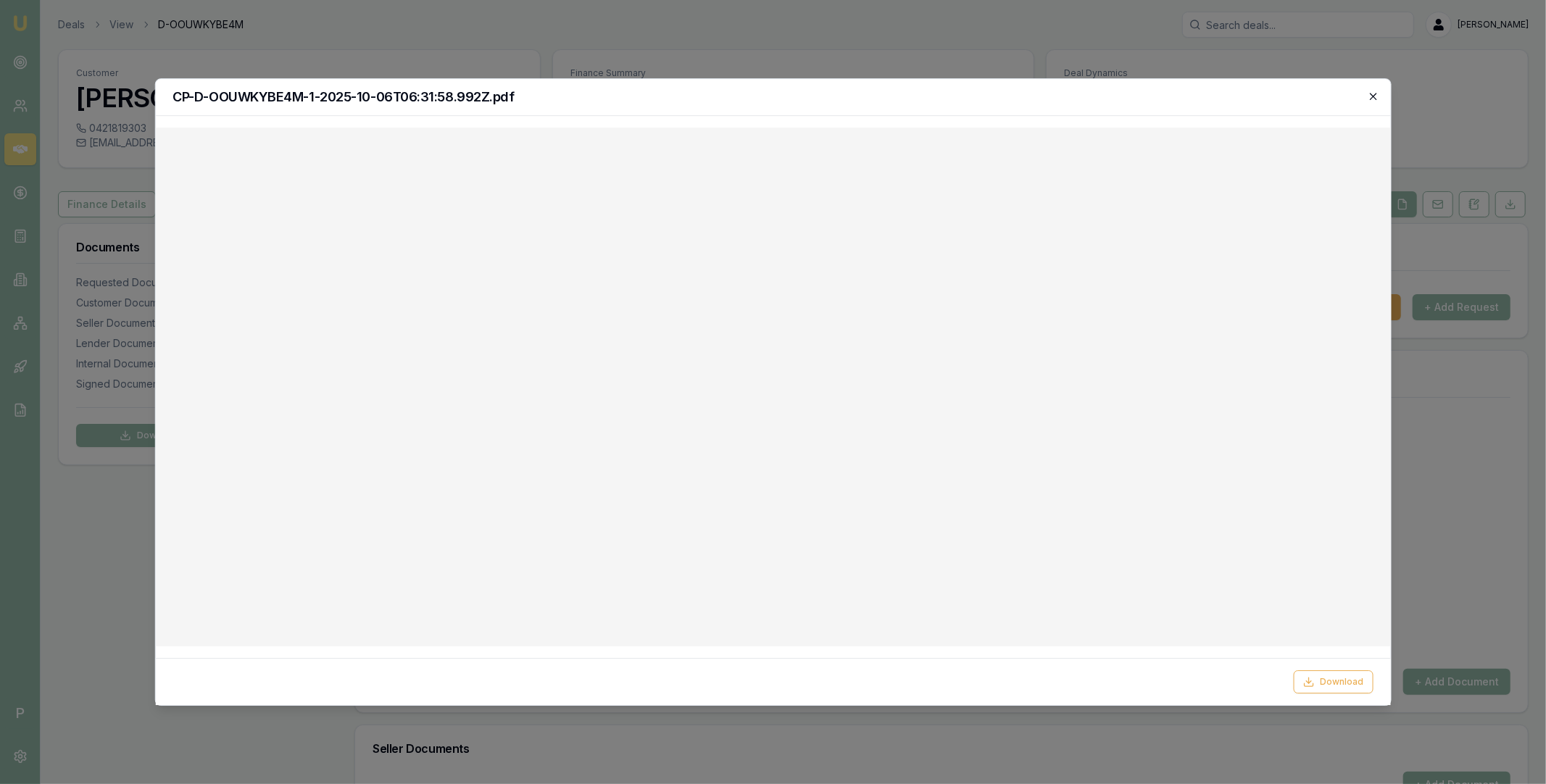
click at [1376, 95] on icon "button" at bounding box center [1374, 97] width 12 height 12
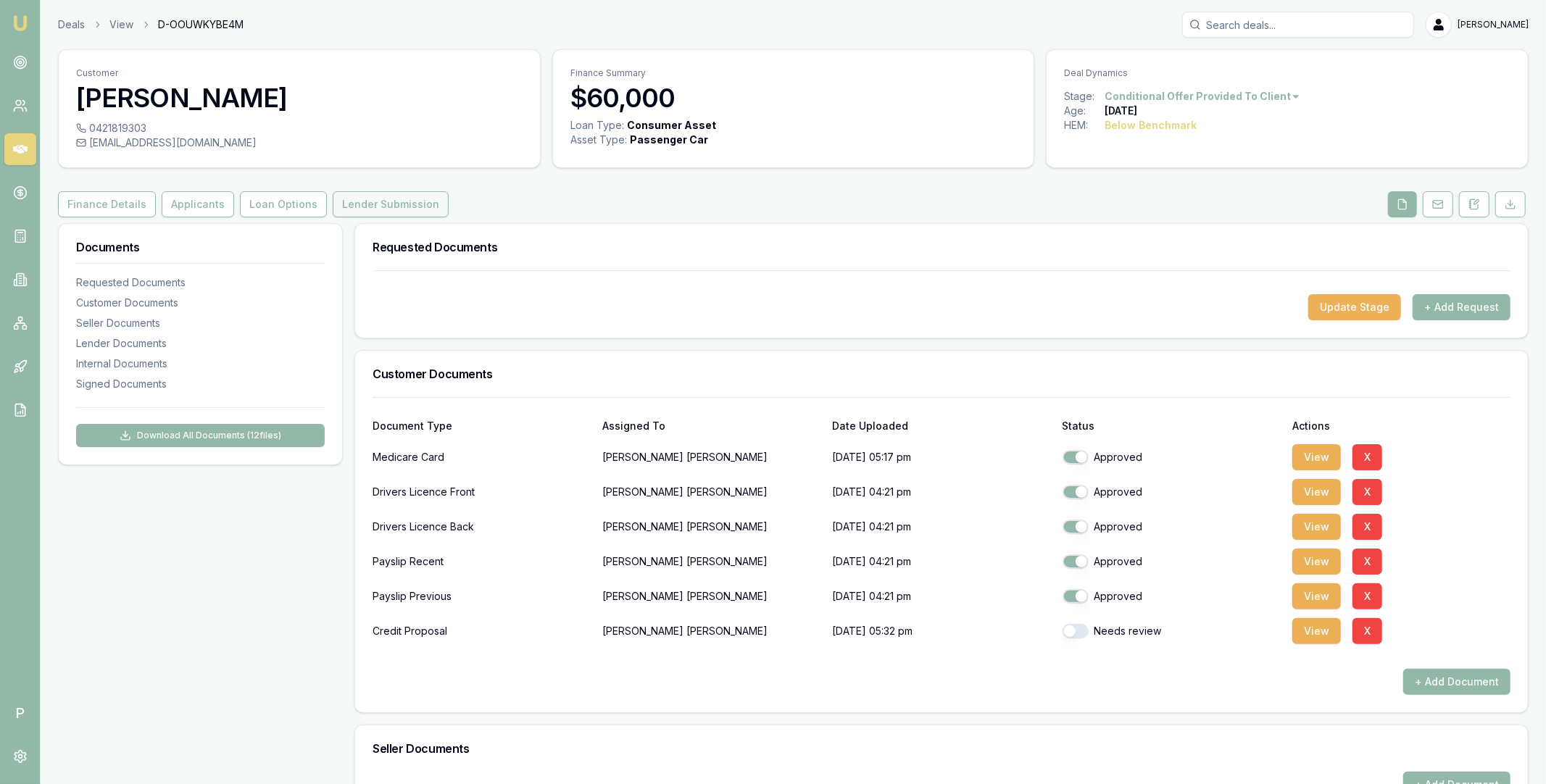
click at [393, 194] on button "Lender Submission" at bounding box center [390, 204] width 116 height 26
